Goal: Information Seeking & Learning: Learn about a topic

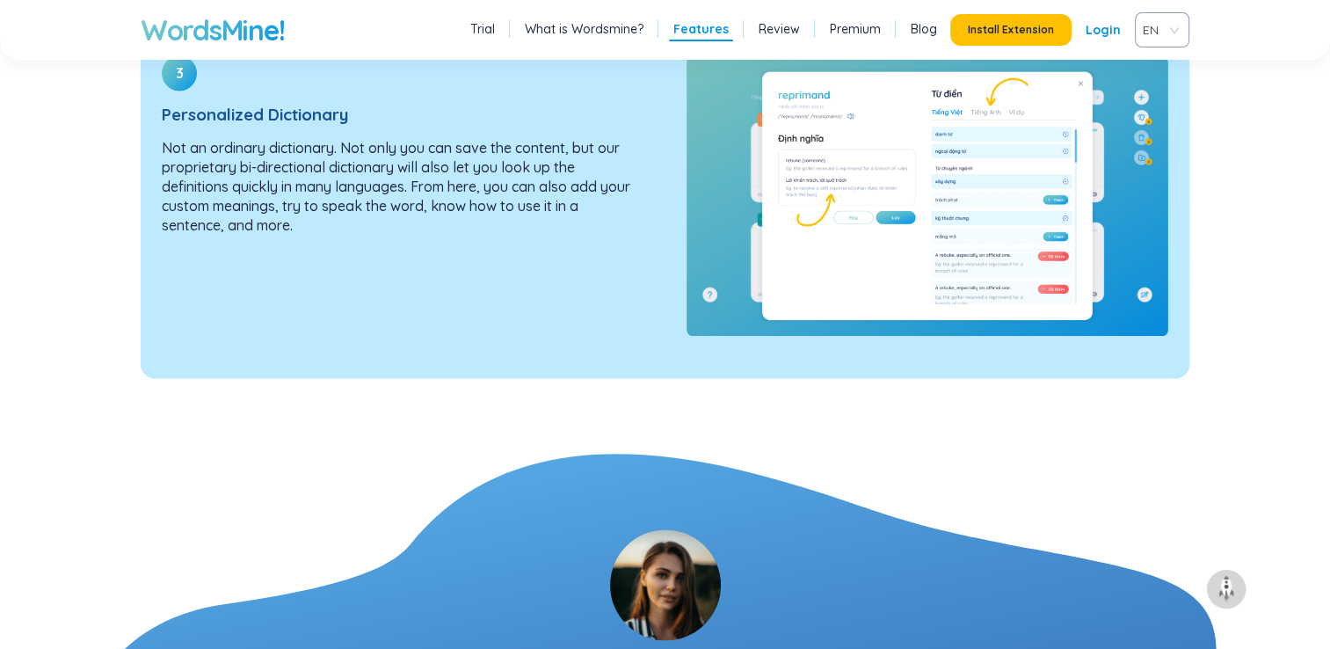
scroll to position [2726, 0]
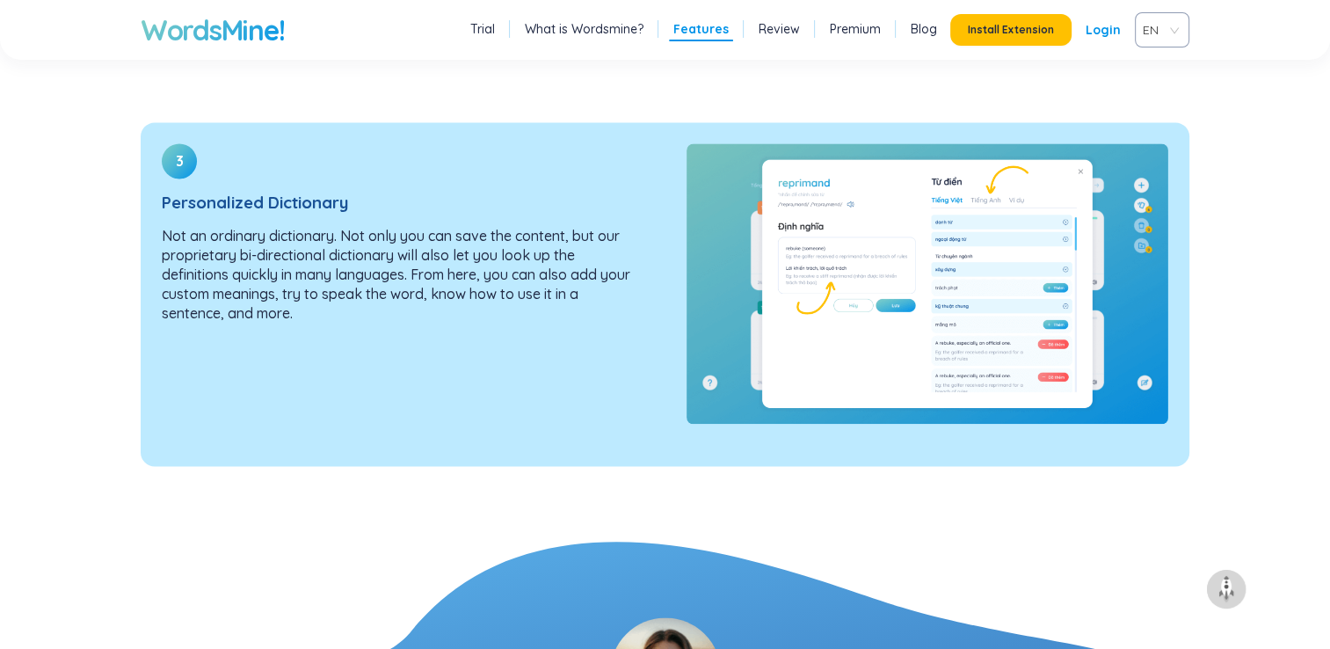
click at [823, 302] on img at bounding box center [928, 283] width 483 height 280
click at [420, 244] on p "Not an ordinary dictionary. Not only you can save the content, but our propriet…" at bounding box center [403, 274] width 483 height 97
drag, startPoint x: 420, startPoint y: 244, endPoint x: 304, endPoint y: 200, distance: 124.4
click at [304, 200] on h3 "Personalized Dictionary" at bounding box center [403, 202] width 483 height 19
click at [558, 381] on div "3 Personalized Dictionary Not an ordinary dictionary. Not only you can save the…" at bounding box center [403, 283] width 525 height 323
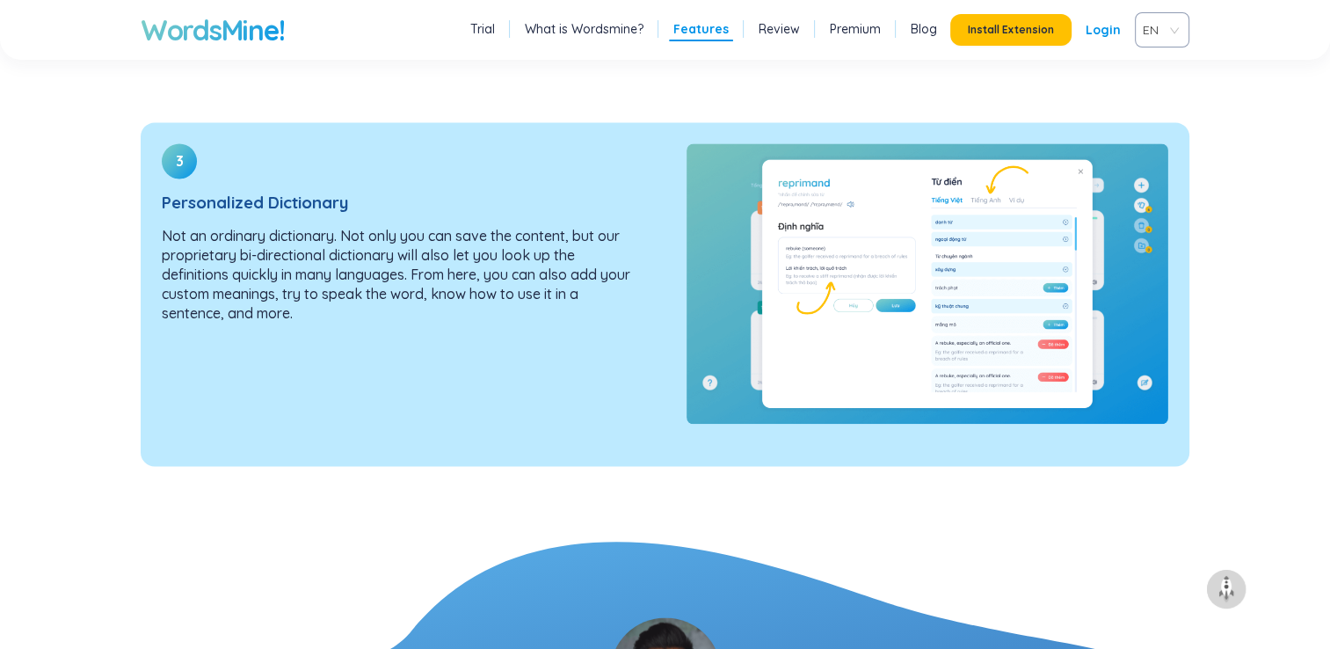
click at [520, 369] on div "3 Personalized Dictionary Not an ordinary dictionary. Not only you can save the…" at bounding box center [403, 283] width 525 height 323
click at [477, 353] on div "3 Personalized Dictionary Not an ordinary dictionary. Not only you can save the…" at bounding box center [403, 283] width 525 height 323
click at [390, 280] on p "Not an ordinary dictionary. Not only you can save the content, but our propriet…" at bounding box center [403, 274] width 483 height 97
drag, startPoint x: 390, startPoint y: 280, endPoint x: 475, endPoint y: 304, distance: 87.7
click at [389, 275] on p "Not an ordinary dictionary. Not only you can save the content, but our propriet…" at bounding box center [403, 274] width 483 height 97
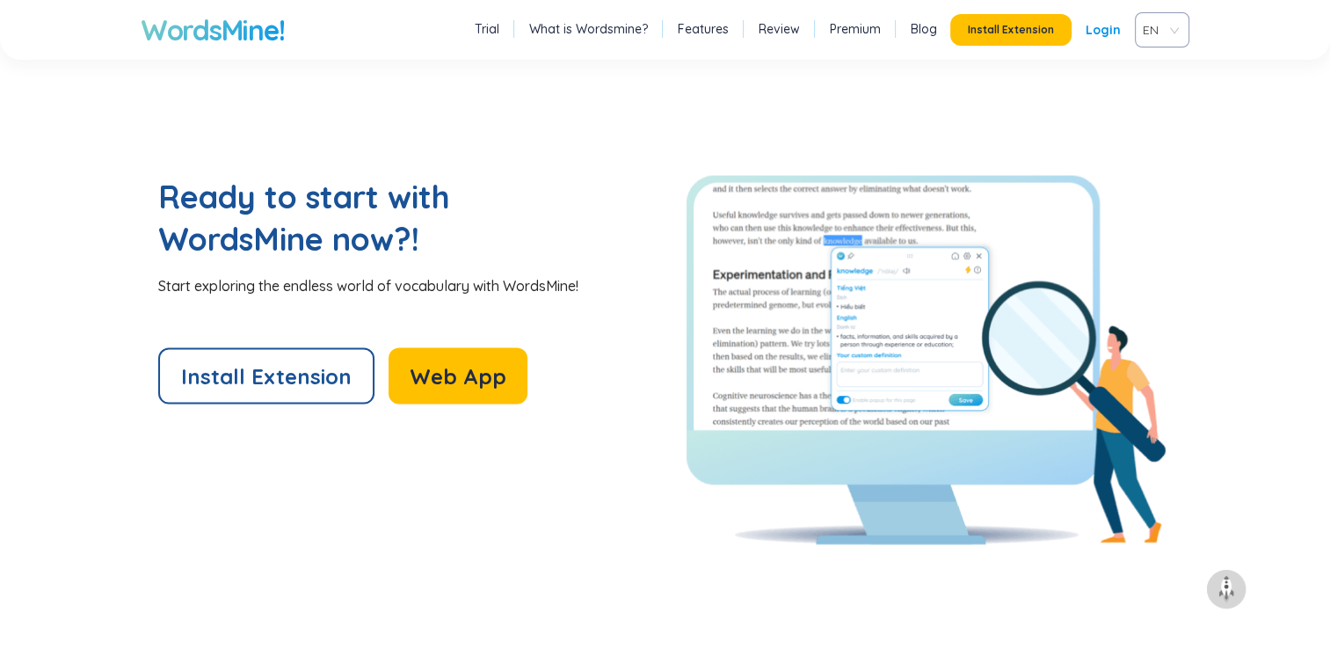
scroll to position [4132, 0]
